Goal: Navigation & Orientation: Find specific page/section

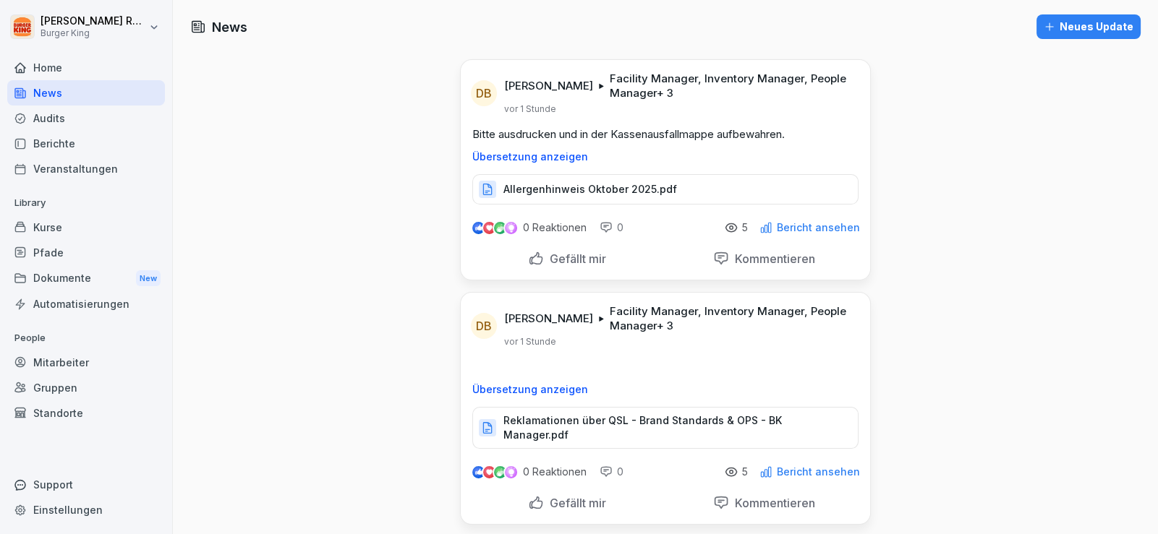
drag, startPoint x: 0, startPoint y: 0, endPoint x: 80, endPoint y: 124, distance: 147.0
click at [80, 124] on div "Audits" at bounding box center [86, 118] width 158 height 25
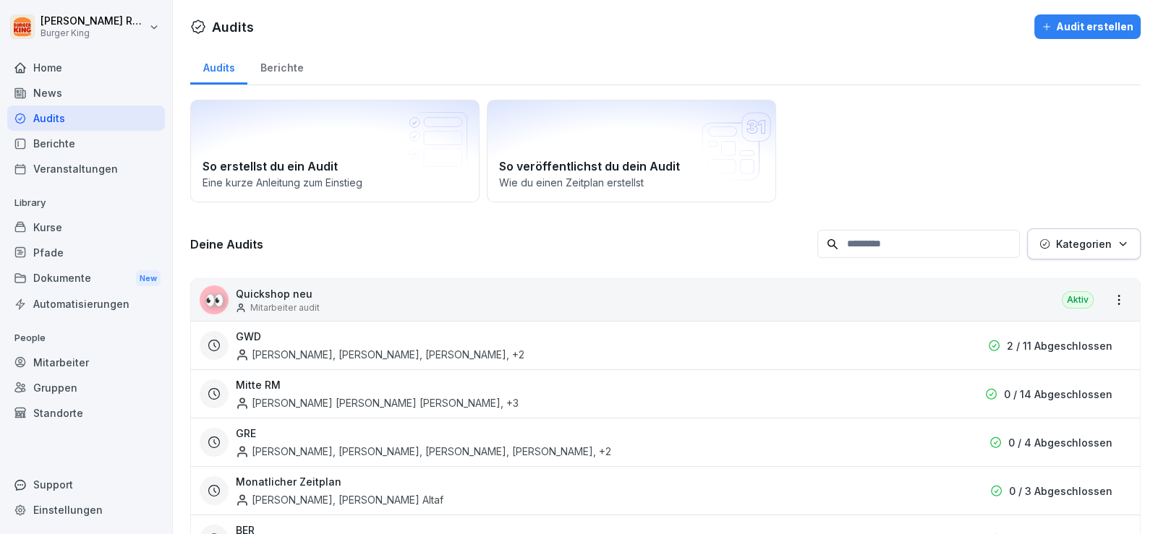
click at [51, 90] on div "News" at bounding box center [86, 92] width 158 height 25
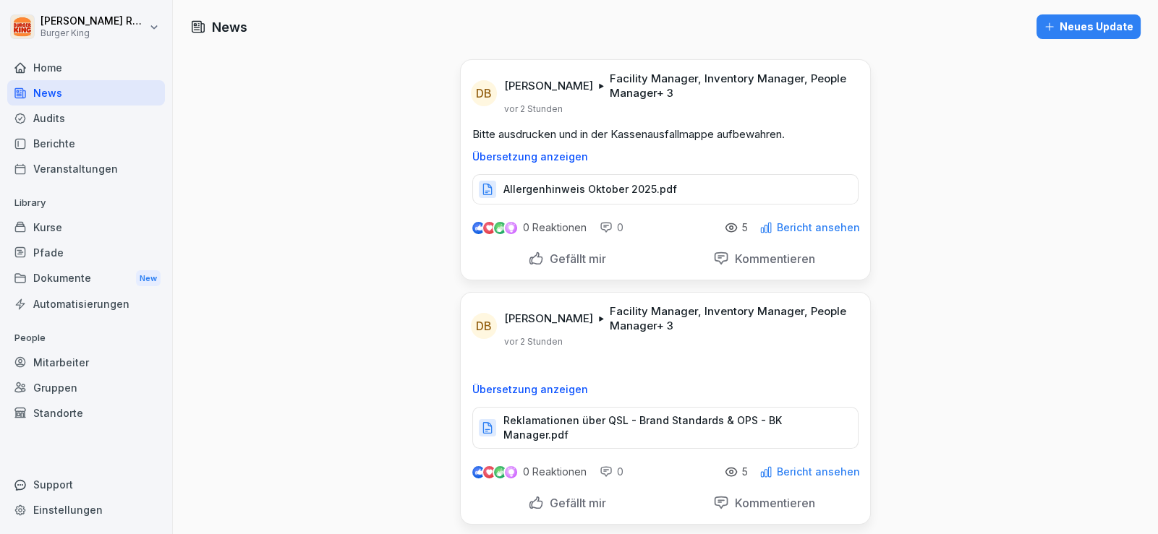
click at [80, 74] on div "Home" at bounding box center [86, 67] width 158 height 25
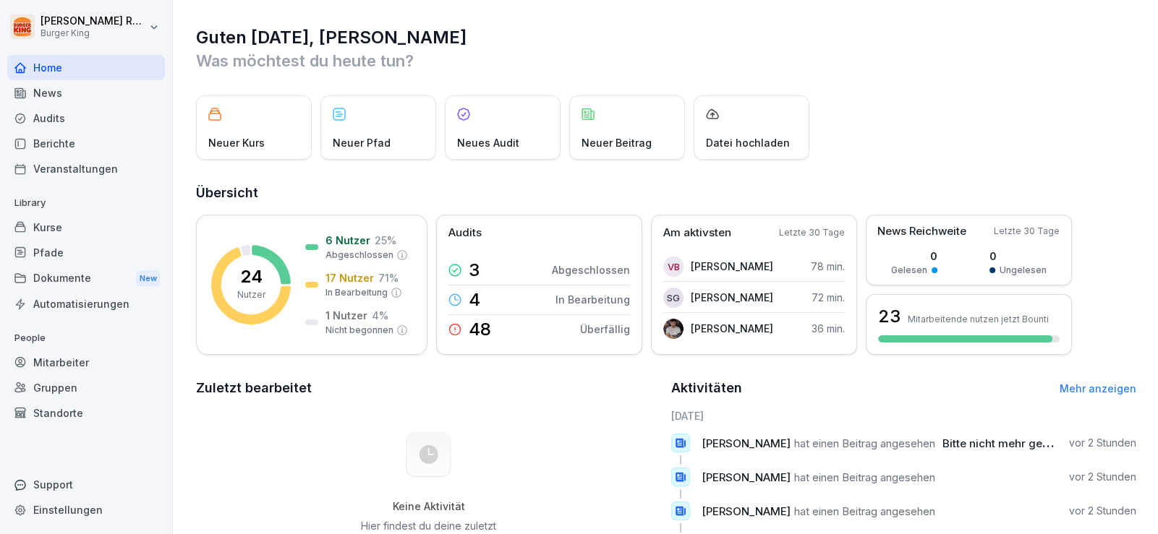
click at [80, 91] on div "News" at bounding box center [86, 92] width 158 height 25
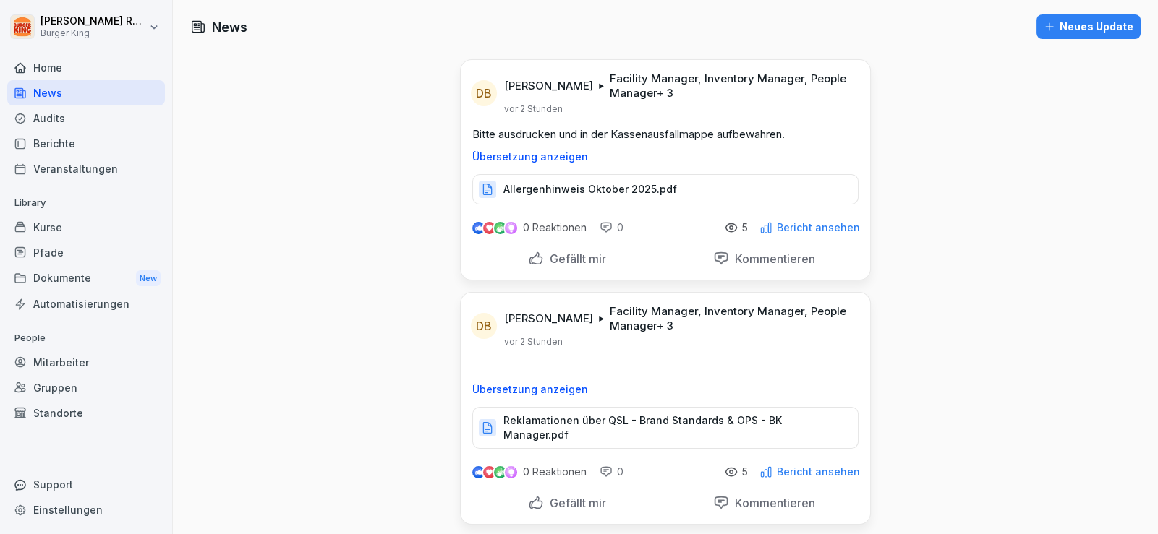
click at [60, 97] on div "News" at bounding box center [86, 92] width 158 height 25
click at [54, 116] on div "Audits" at bounding box center [86, 118] width 158 height 25
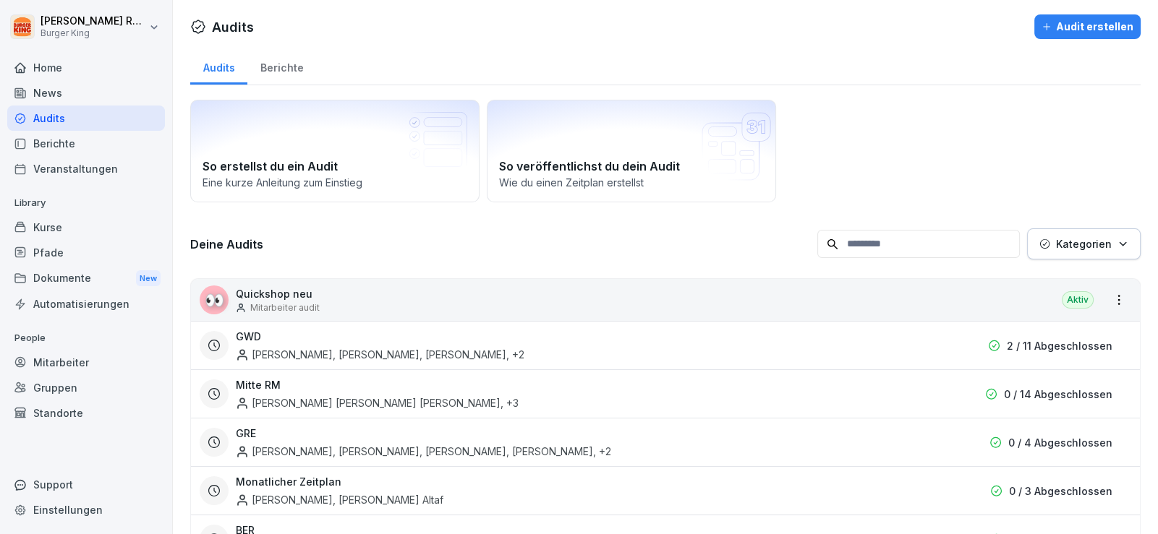
click at [62, 93] on div "News" at bounding box center [86, 92] width 158 height 25
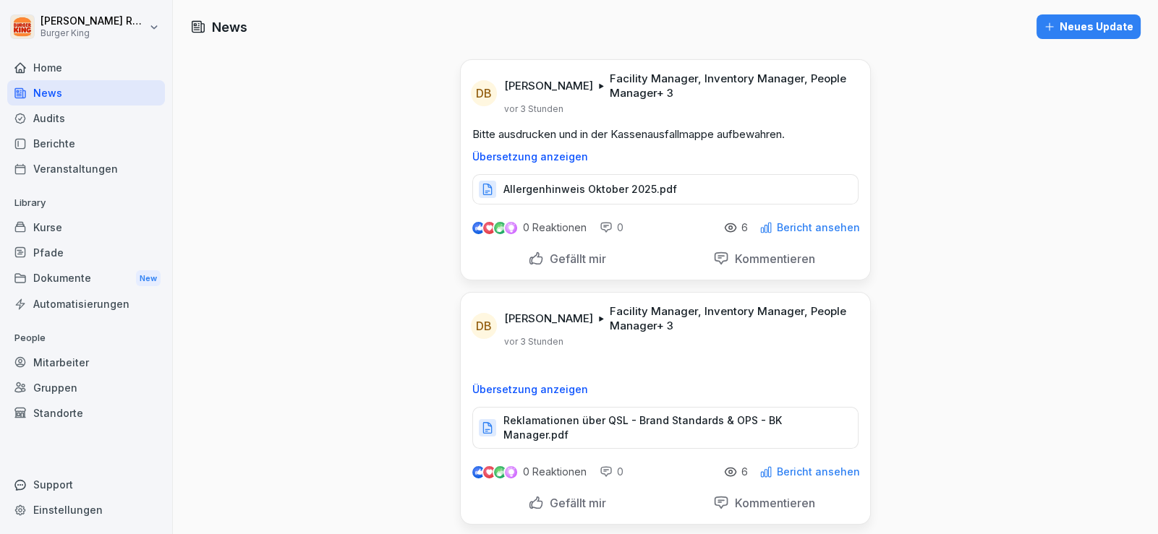
click at [64, 140] on div "Berichte" at bounding box center [86, 143] width 158 height 25
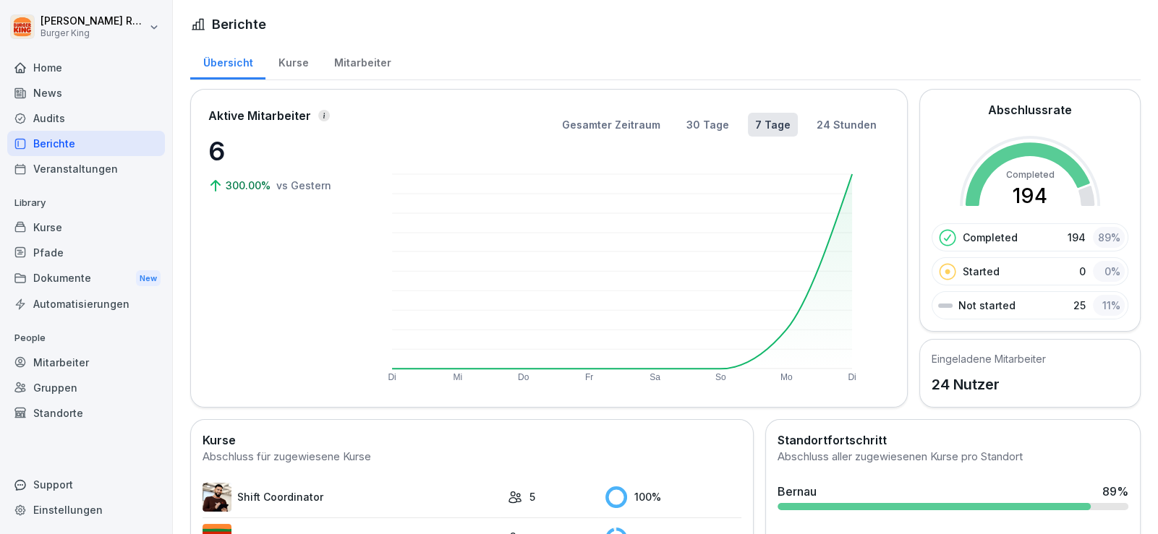
scroll to position [289, 0]
